Goal: Task Accomplishment & Management: Manage account settings

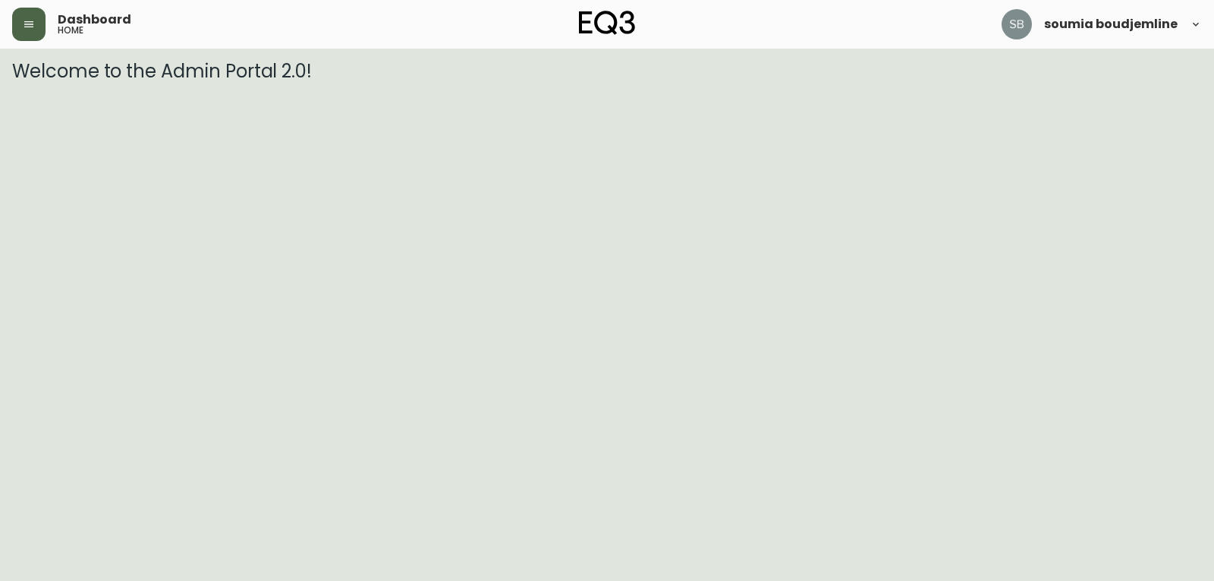
click at [26, 24] on icon "button" at bounding box center [28, 24] width 9 height 6
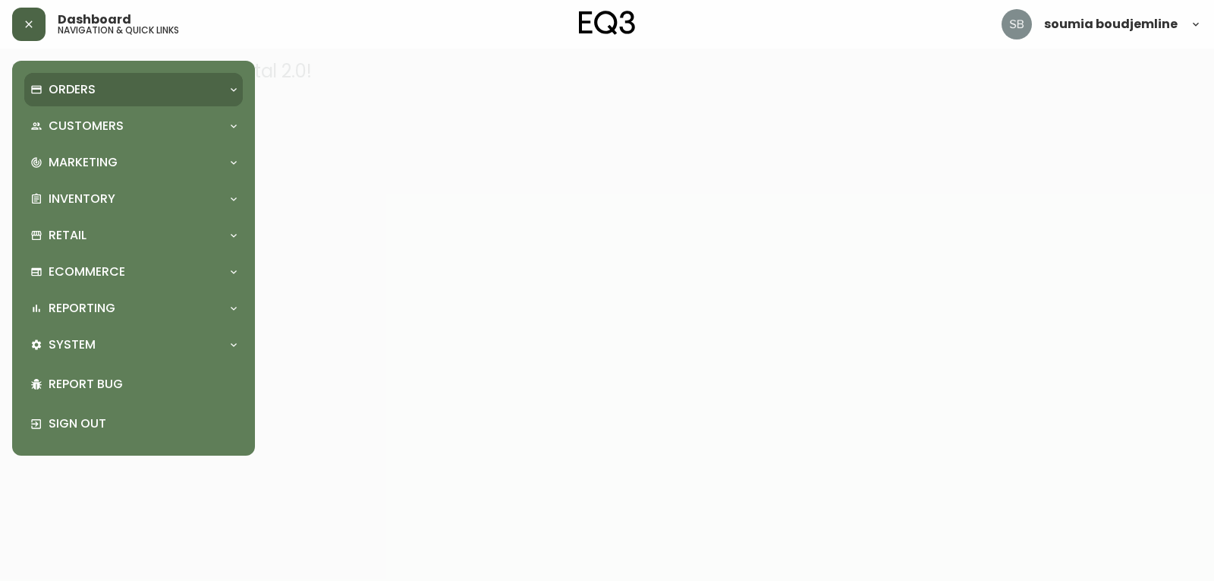
click at [85, 89] on p "Orders" at bounding box center [72, 89] width 47 height 17
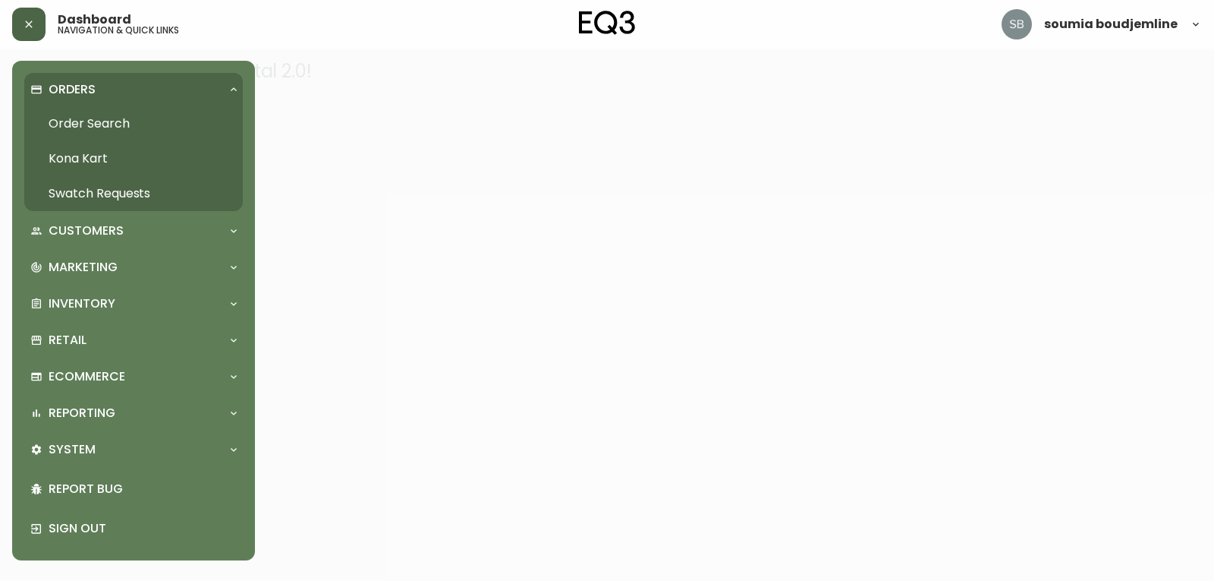
click at [137, 127] on link "Order Search" at bounding box center [133, 123] width 219 height 35
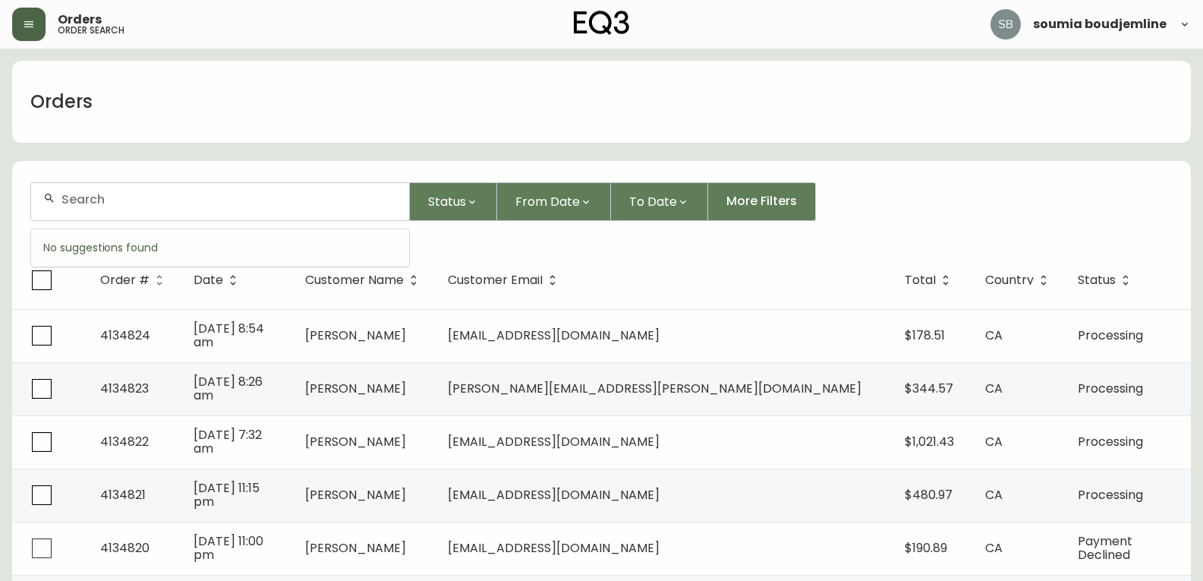
click at [146, 194] on input "text" at bounding box center [228, 199] width 335 height 14
paste input "[EMAIL_ADDRESS][DOMAIN_NAME]"
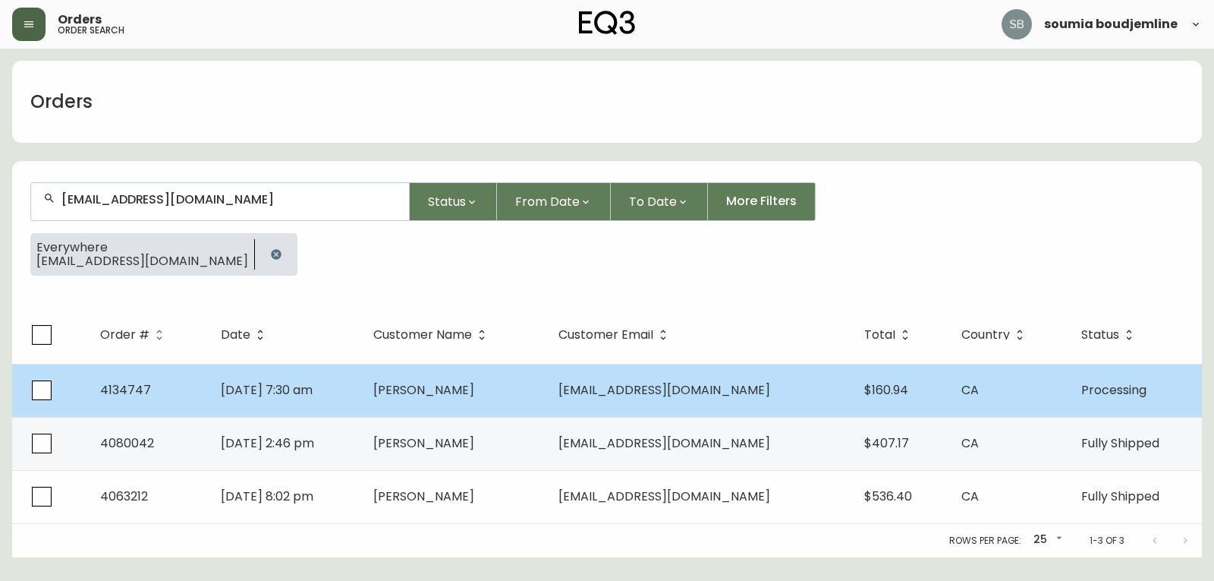
type input "[EMAIL_ADDRESS][DOMAIN_NAME]"
click at [474, 382] on span "[PERSON_NAME]" at bounding box center [423, 389] width 101 height 17
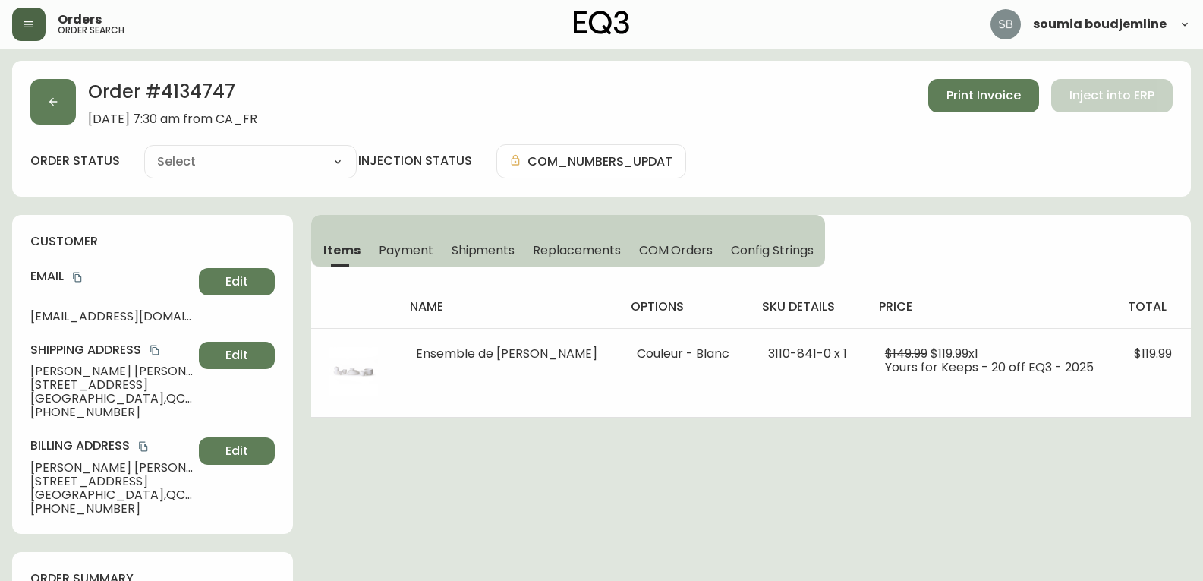
type input "Processing"
select select "PROCESSING"
drag, startPoint x: 117, startPoint y: 414, endPoint x: 17, endPoint y: 414, distance: 100.2
click at [17, 414] on div "customer Email [EMAIL_ADDRESS][DOMAIN_NAME] Edit Shipping Address [PERSON_NAME]…" at bounding box center [152, 374] width 281 height 319
copy span "[PHONE_NUMBER]"
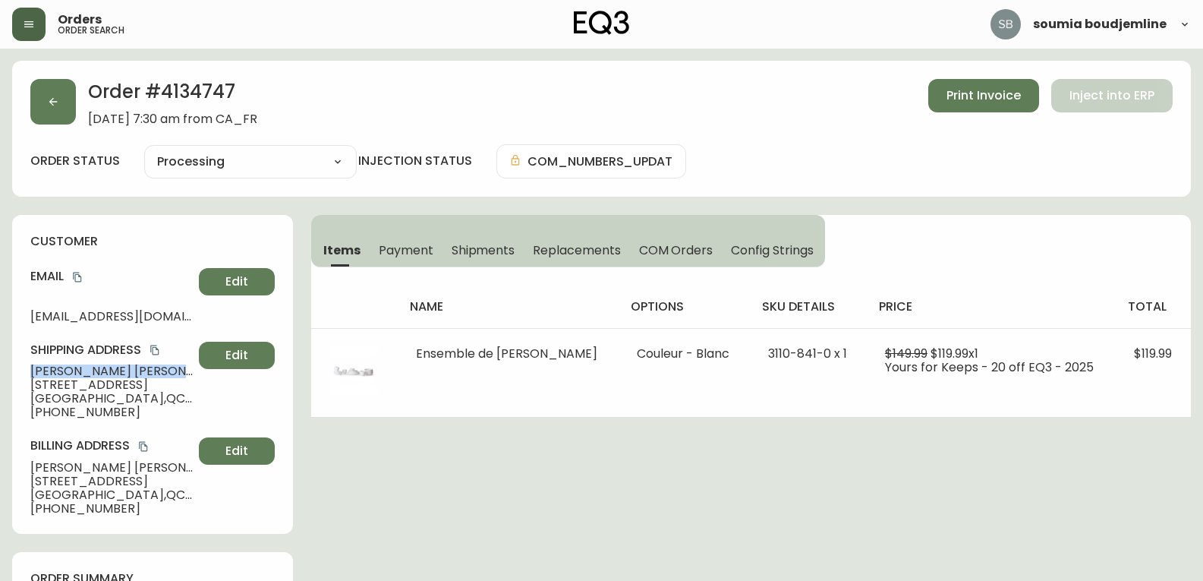
drag, startPoint x: 137, startPoint y: 368, endPoint x: 24, endPoint y: 365, distance: 112.4
click at [24, 365] on div "customer Email [EMAIL_ADDRESS][DOMAIN_NAME] Edit Shipping Address [PERSON_NAME]…" at bounding box center [152, 374] width 281 height 319
copy span "[PERSON_NAME]"
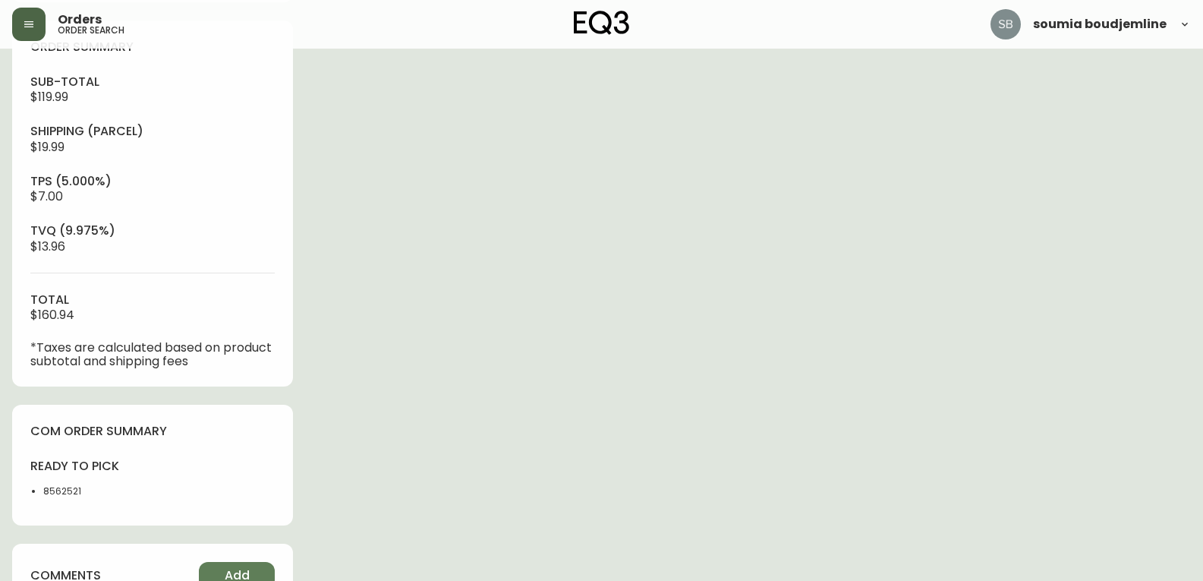
scroll to position [683, 0]
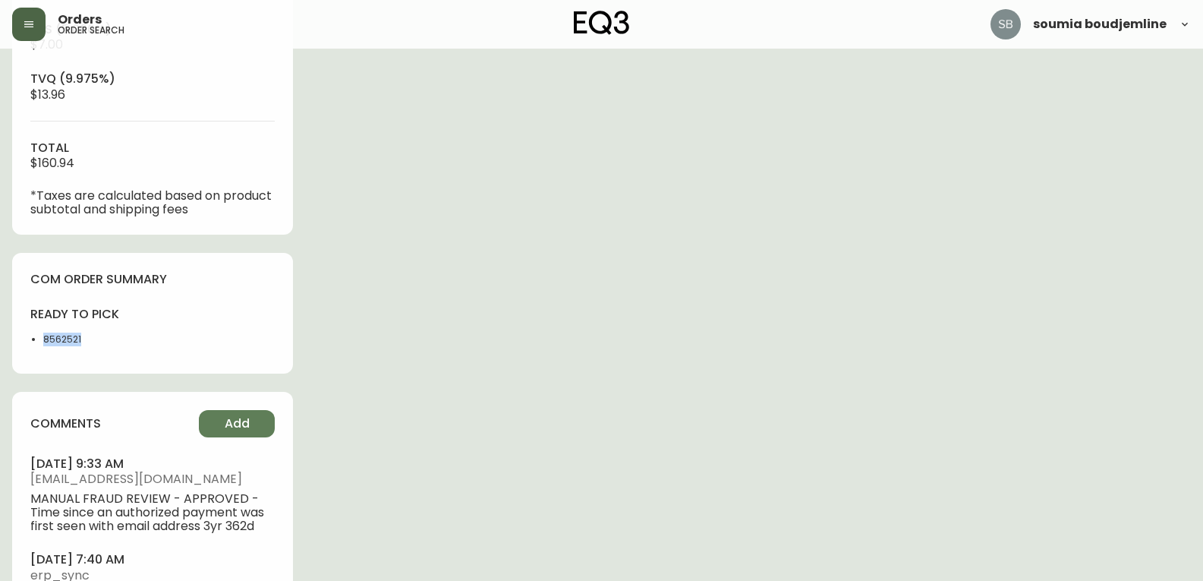
drag, startPoint x: 92, startPoint y: 342, endPoint x: 37, endPoint y: 339, distance: 54.7
click at [37, 339] on ul "8562521" at bounding box center [86, 339] width 113 height 14
copy li "8562521"
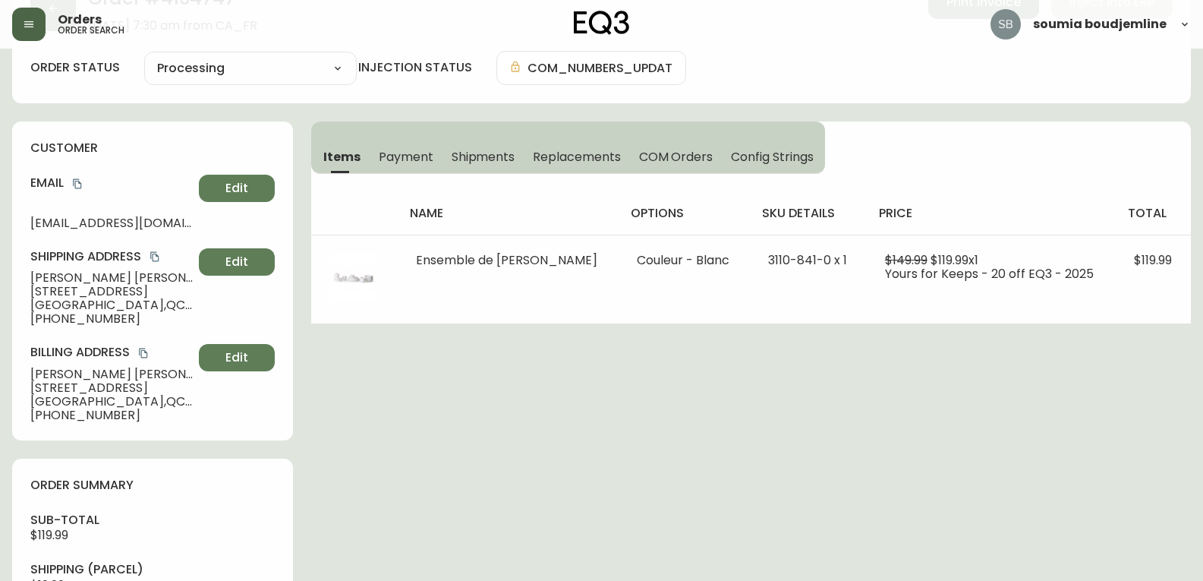
scroll to position [76, 0]
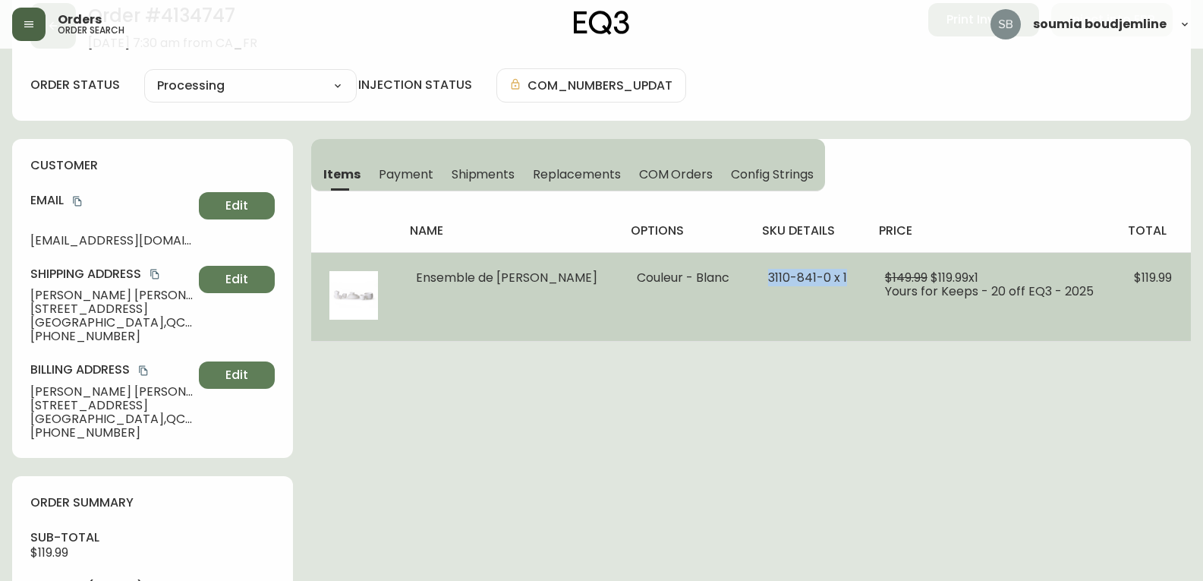
drag, startPoint x: 847, startPoint y: 279, endPoint x: 758, endPoint y: 282, distance: 88.9
click at [758, 282] on td "3110-841-0 x 1" at bounding box center [808, 296] width 117 height 89
copy span "3110-841-0 x 1"
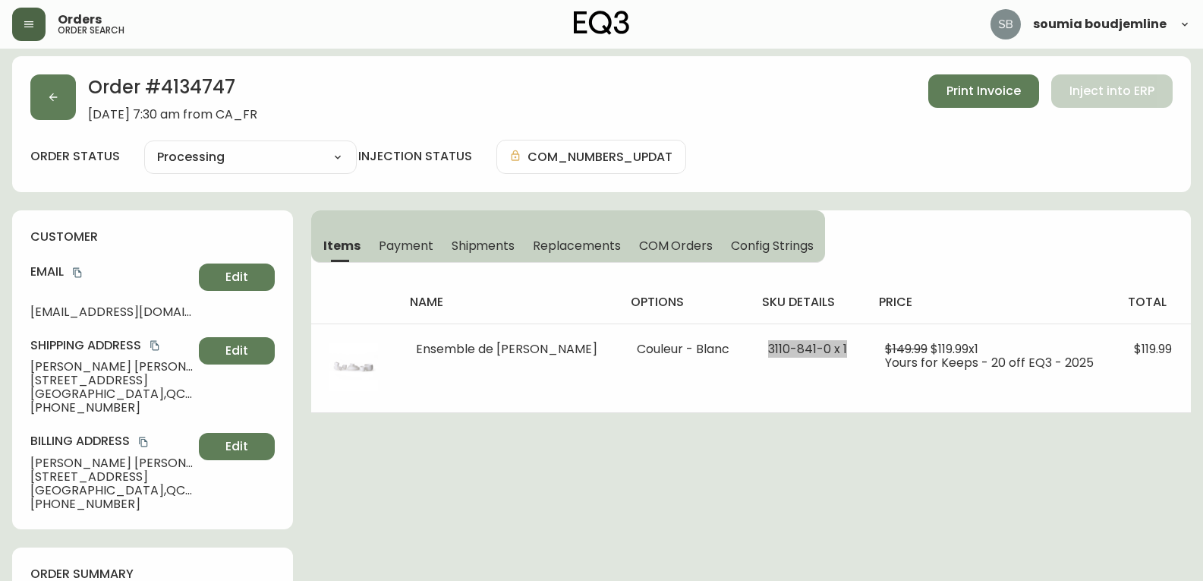
scroll to position [0, 0]
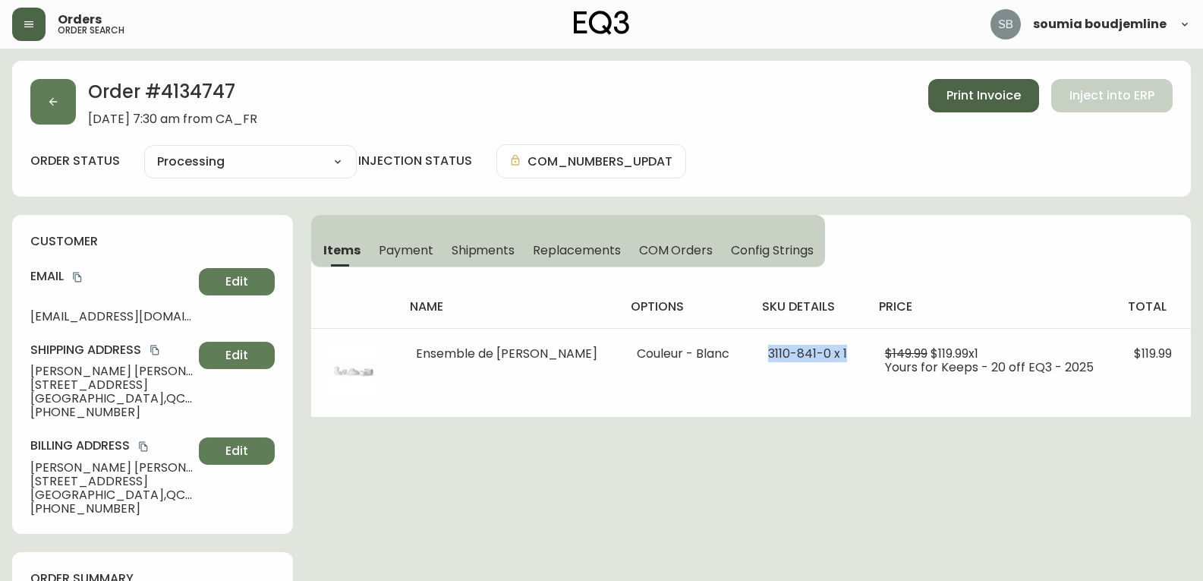
click at [956, 93] on span "Print Invoice" at bounding box center [983, 95] width 74 height 17
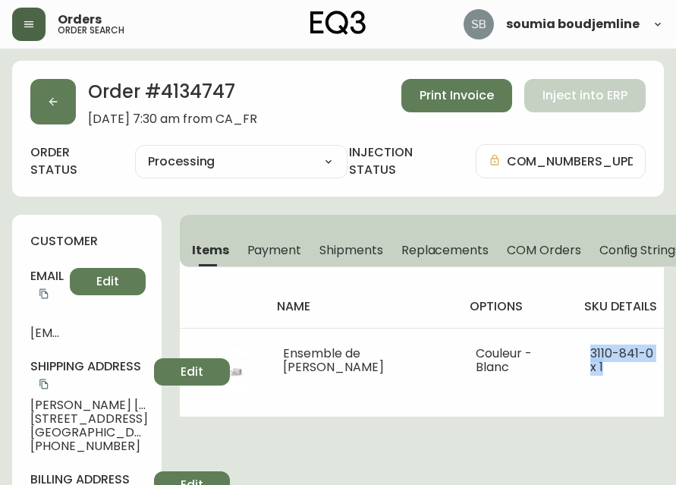
click at [355, 255] on span "Shipments" at bounding box center [352, 250] width 64 height 16
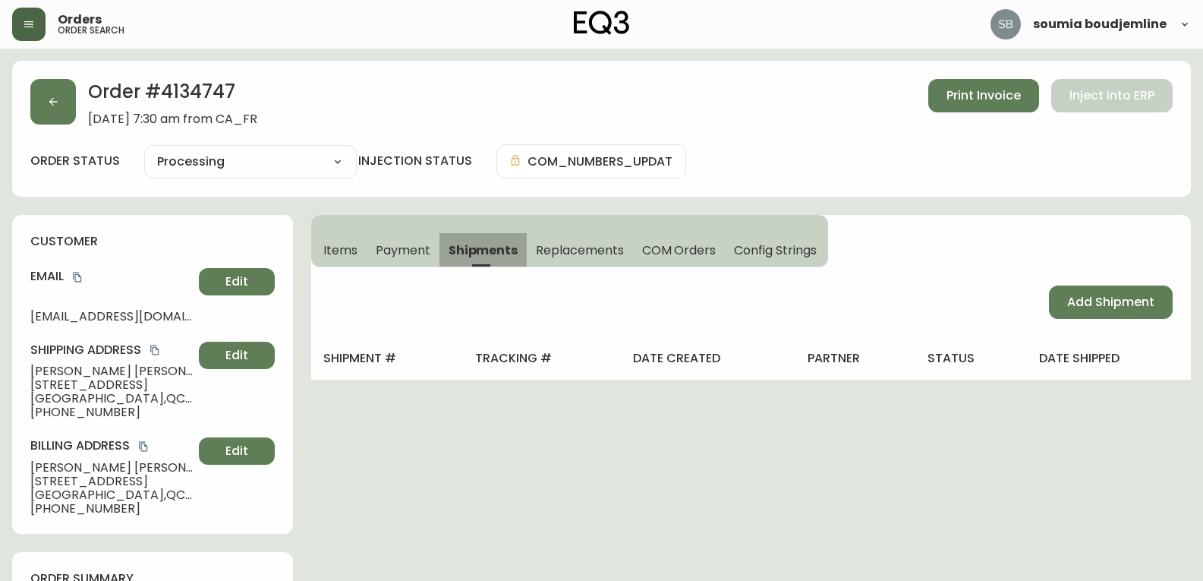
click at [493, 253] on span "Shipments" at bounding box center [484, 250] width 70 height 16
click at [341, 248] on span "Items" at bounding box center [340, 250] width 34 height 16
